Goal: Information Seeking & Learning: Learn about a topic

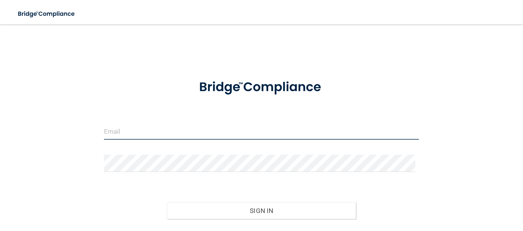
click at [212, 132] on input "email" at bounding box center [261, 131] width 315 height 17
type input "[EMAIL_ADDRESS][DOMAIN_NAME]"
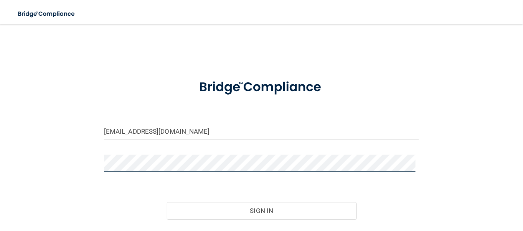
click at [167, 203] on button "Sign In" at bounding box center [261, 211] width 189 height 17
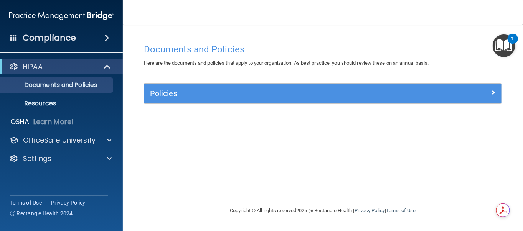
click at [57, 72] on div "HIPAA" at bounding box center [61, 66] width 123 height 15
click at [57, 83] on p "Documents and Policies" at bounding box center [57, 85] width 105 height 8
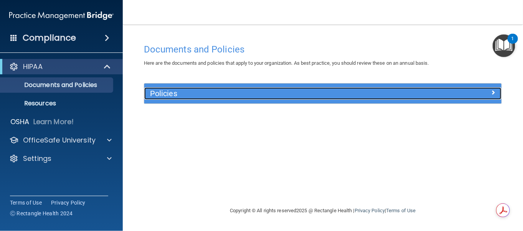
click at [382, 98] on div "Policies" at bounding box center [278, 94] width 268 height 12
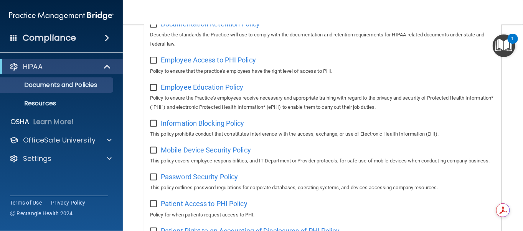
scroll to position [230, 0]
click at [73, 69] on div "HIPAA" at bounding box center [50, 66] width 95 height 9
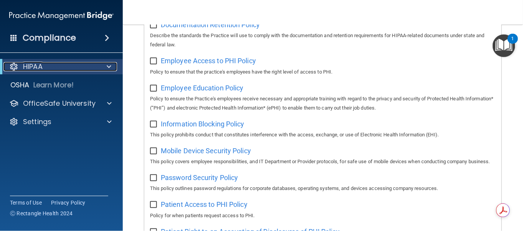
click at [73, 69] on div "HIPAA" at bounding box center [50, 66] width 95 height 9
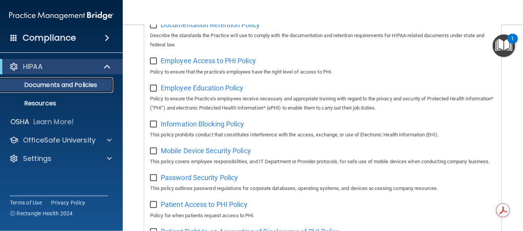
click at [72, 88] on p "Documents and Policies" at bounding box center [57, 85] width 105 height 8
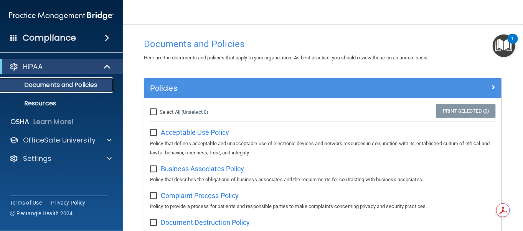
scroll to position [0, 0]
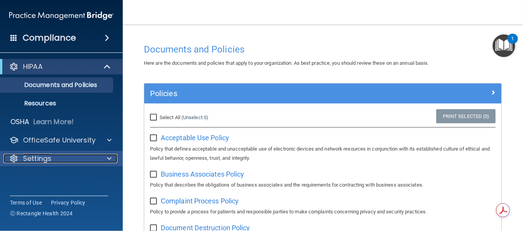
click at [107, 159] on span at bounding box center [109, 158] width 5 height 9
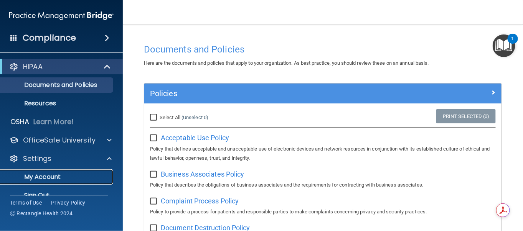
click at [68, 178] on p "My Account" at bounding box center [57, 177] width 105 height 8
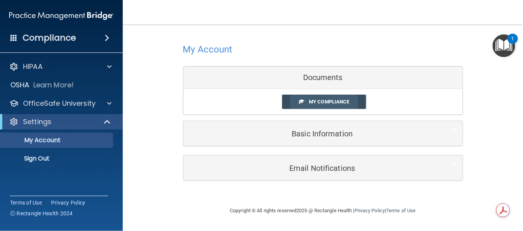
click at [324, 102] on span "My Compliance" at bounding box center [329, 102] width 40 height 6
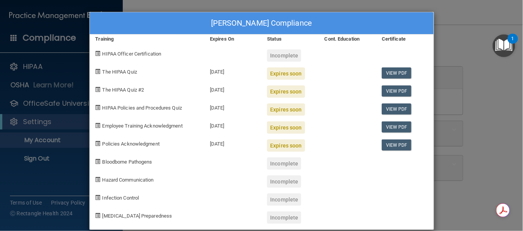
click at [283, 71] on div "Expires soon" at bounding box center [286, 74] width 38 height 12
click at [36, 140] on div "[PERSON_NAME] Compliance Training Expires On Status Cont. Education Certificate…" at bounding box center [261, 115] width 523 height 231
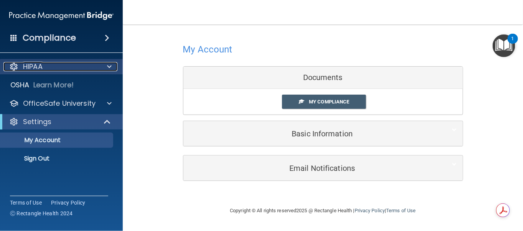
click at [106, 68] on div at bounding box center [108, 66] width 19 height 9
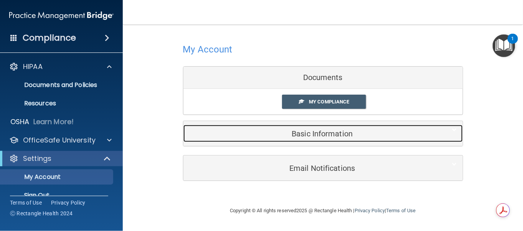
click at [311, 133] on h5 "Basic Information" at bounding box center [311, 134] width 245 height 8
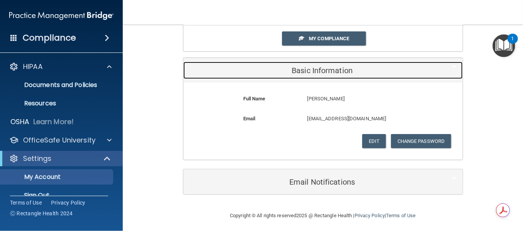
scroll to position [65, 0]
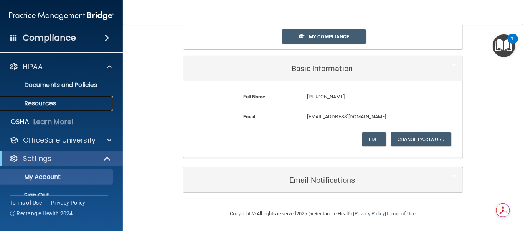
click at [36, 102] on p "Resources" at bounding box center [57, 104] width 105 height 8
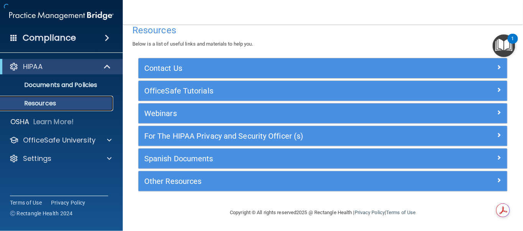
scroll to position [10, 0]
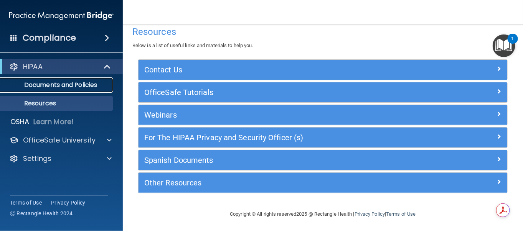
click at [86, 82] on p "Documents and Policies" at bounding box center [57, 85] width 105 height 8
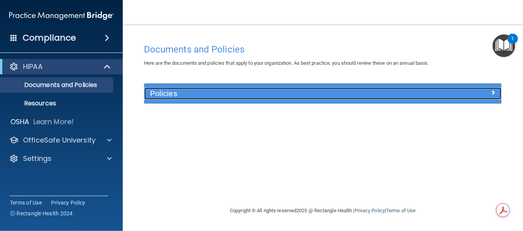
click at [165, 95] on h5 "Policies" at bounding box center [278, 93] width 256 height 8
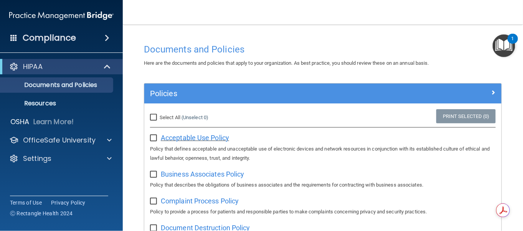
click at [180, 136] on span "Acceptable Use Policy" at bounding box center [195, 138] width 68 height 8
click at [109, 37] on span at bounding box center [107, 37] width 5 height 9
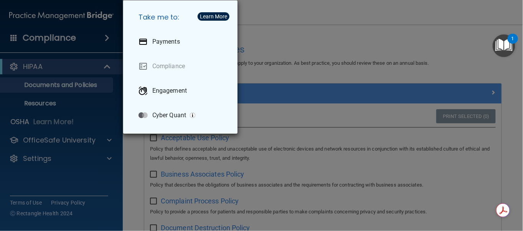
click at [56, 38] on div "Take me to: Payments Compliance Engagement Cyber Quant" at bounding box center [261, 115] width 523 height 231
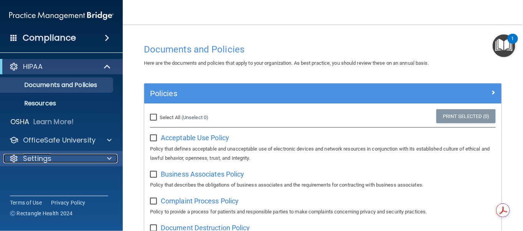
click at [112, 161] on div at bounding box center [108, 158] width 19 height 9
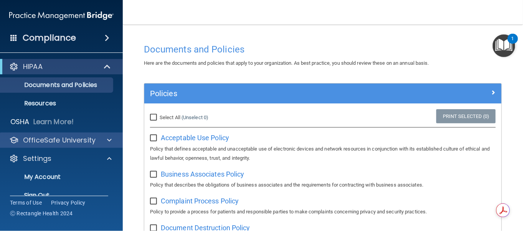
click at [108, 145] on div "OfficeSafe University" at bounding box center [61, 140] width 123 height 15
click at [109, 139] on span at bounding box center [109, 140] width 5 height 9
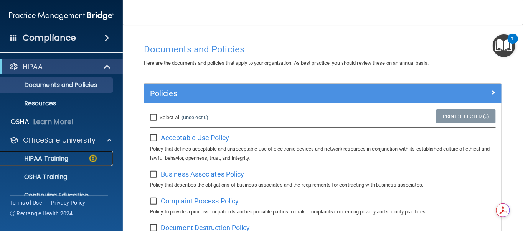
click at [47, 156] on p "HIPAA Training" at bounding box center [36, 159] width 63 height 8
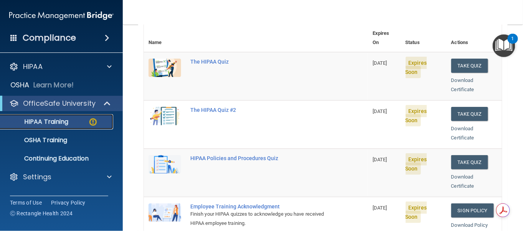
scroll to position [107, 0]
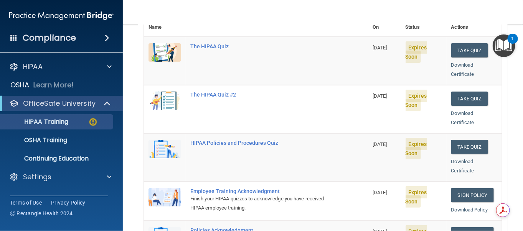
click at [165, 43] on img at bounding box center [165, 52] width 33 height 18
